Goal: Task Accomplishment & Management: Use online tool/utility

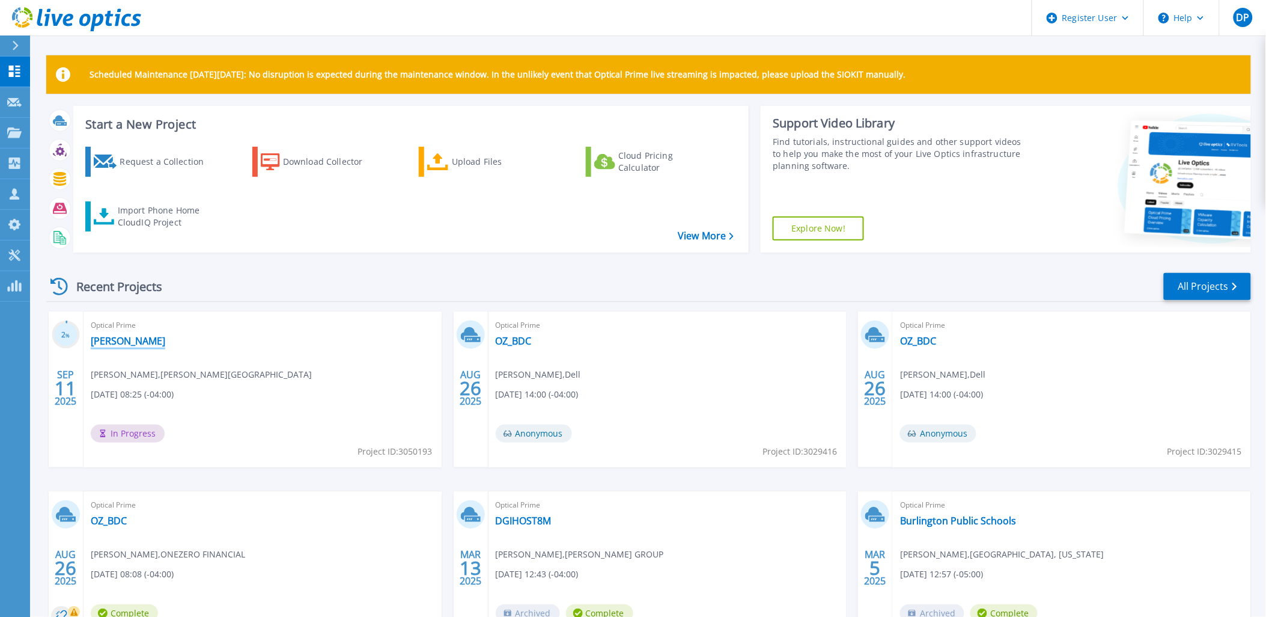
drag, startPoint x: 130, startPoint y: 340, endPoint x: 123, endPoint y: 340, distance: 6.6
click at [130, 340] on div "Optical Prime einstein Bob Moffitt , BROOKS SCHOOL 09/11/2025, 08:25 (-04:00) I…" at bounding box center [263, 389] width 358 height 156
click at [112, 340] on link "[PERSON_NAME]" at bounding box center [128, 341] width 75 height 12
